Goal: Task Accomplishment & Management: Complete application form

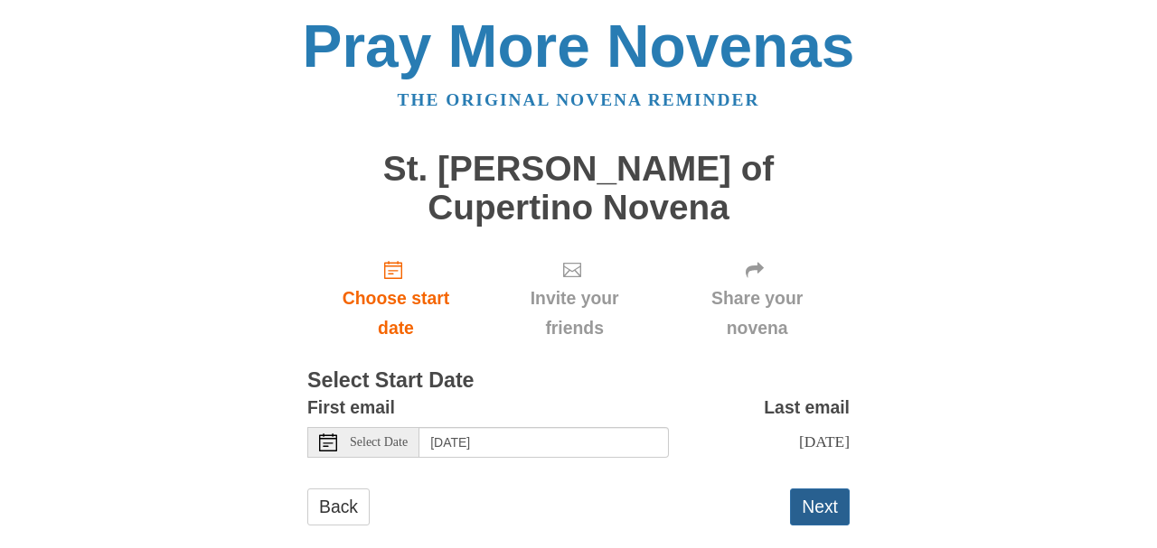
click at [839, 489] on button "Next" at bounding box center [820, 507] width 60 height 37
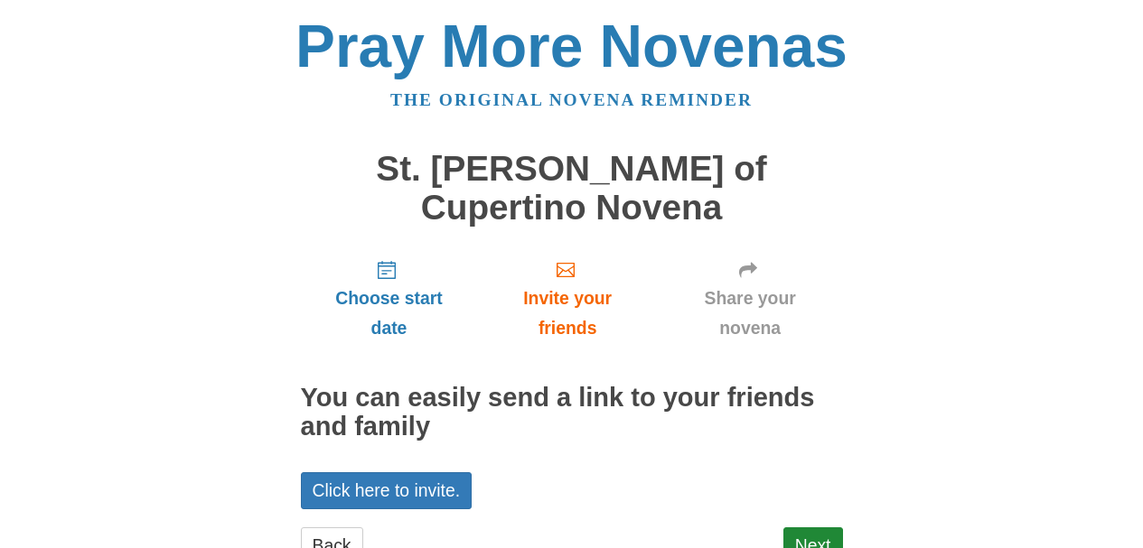
scroll to position [30, 0]
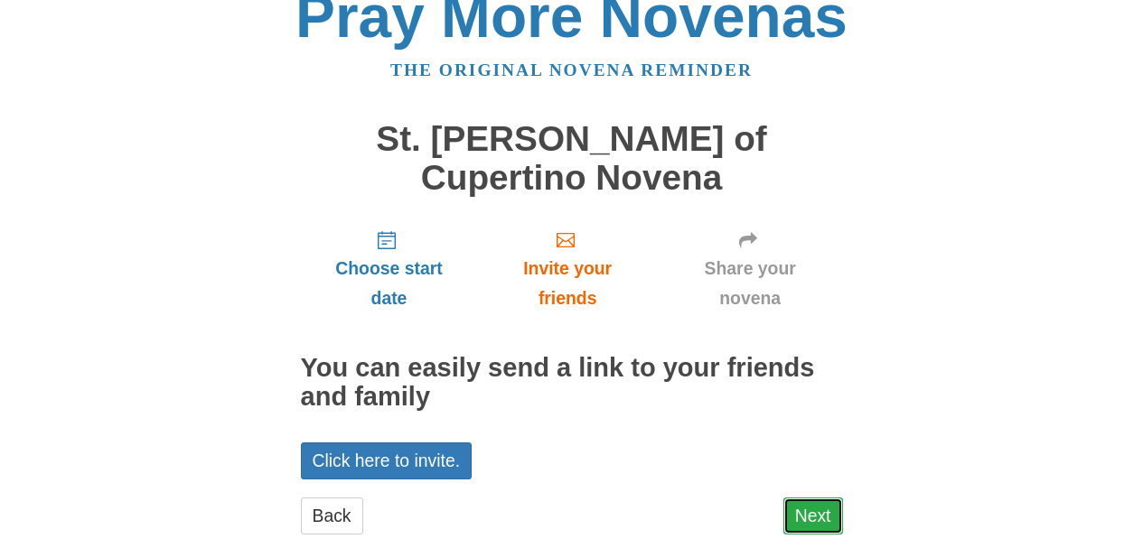
click at [828, 498] on link "Next" at bounding box center [813, 516] width 60 height 37
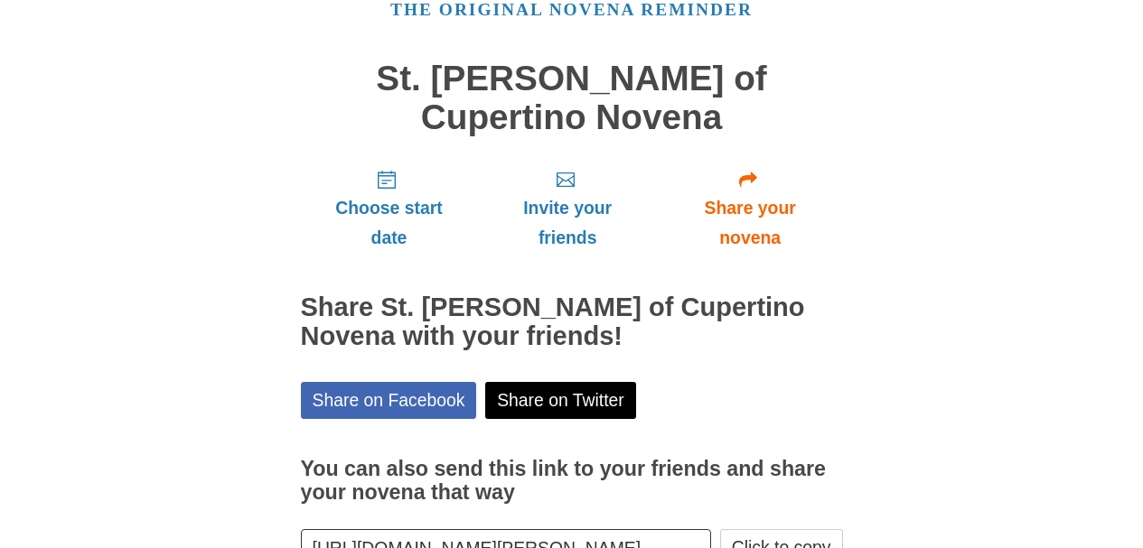
scroll to position [177, 0]
